Goal: Information Seeking & Learning: Learn about a topic

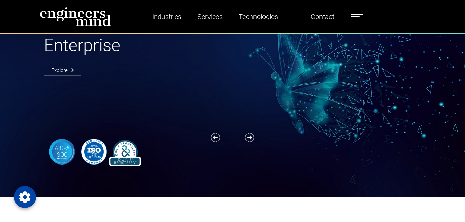
scroll to position [92, 0]
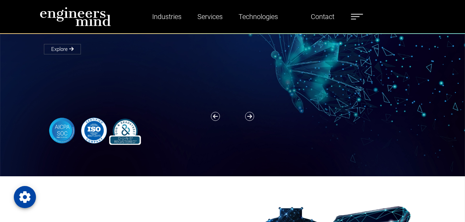
drag, startPoint x: 362, startPoint y: 16, endPoint x: 361, endPoint y: 19, distance: 3.6
click at [362, 17] on label at bounding box center [357, 16] width 12 height 9
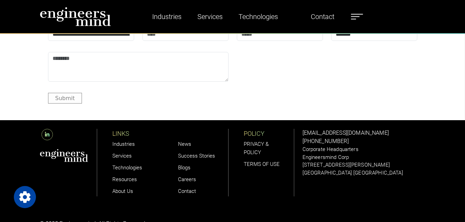
scroll to position [2101, 0]
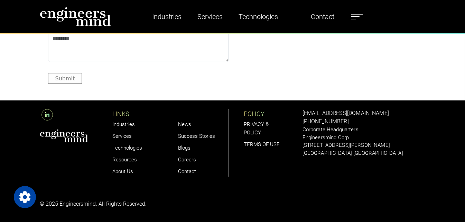
click at [192, 159] on link "Careers" at bounding box center [187, 159] width 18 height 6
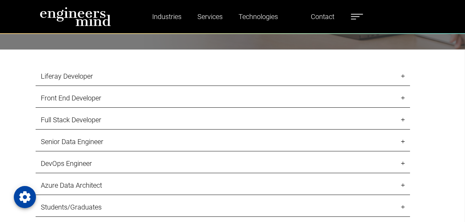
scroll to position [723, 0]
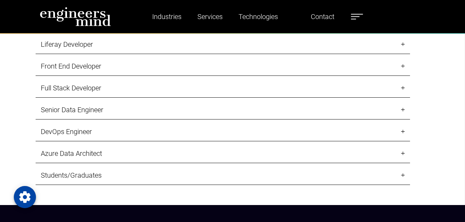
click at [94, 110] on link "Senior Data Engineer" at bounding box center [223, 109] width 375 height 19
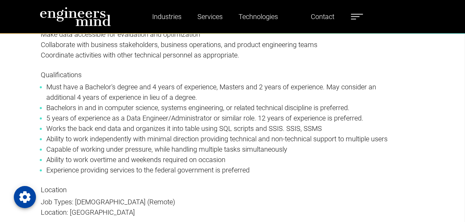
scroll to position [1000, 0]
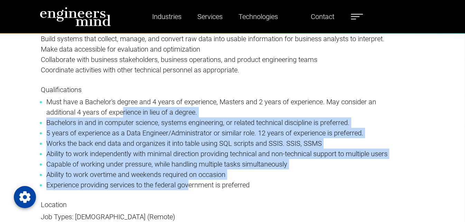
drag, startPoint x: 123, startPoint y: 113, endPoint x: 189, endPoint y: 179, distance: 93.2
click at [189, 179] on ul "Must have a Bachelor's degree and 4 years of experience, Masters and 2 years of…" at bounding box center [223, 143] width 364 height 93
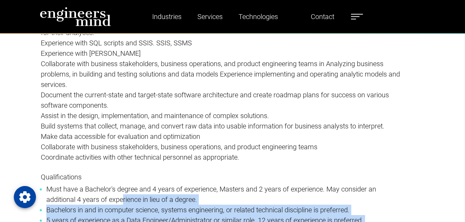
scroll to position [908, 0]
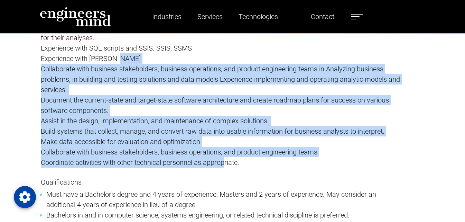
drag, startPoint x: 228, startPoint y: 168, endPoint x: 185, endPoint y: 59, distance: 116.6
click at [185, 59] on p "Responsibilities Ability to build programs or systems that can take data and tu…" at bounding box center [223, 84] width 364 height 188
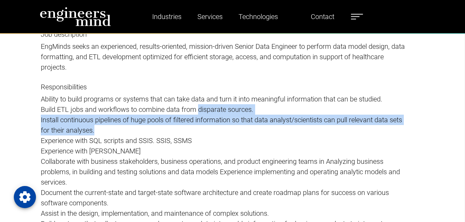
drag, startPoint x: 195, startPoint y: 133, endPoint x: 199, endPoint y: 104, distance: 28.9
click at [199, 104] on p "Responsibilities Ability to build programs or systems that can take data and tu…" at bounding box center [223, 177] width 364 height 188
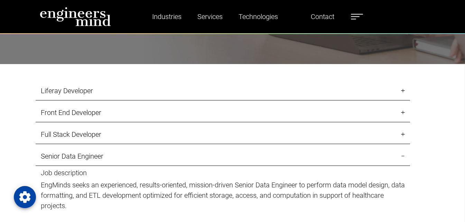
scroll to position [770, 0]
